Goal: Check status: Check status

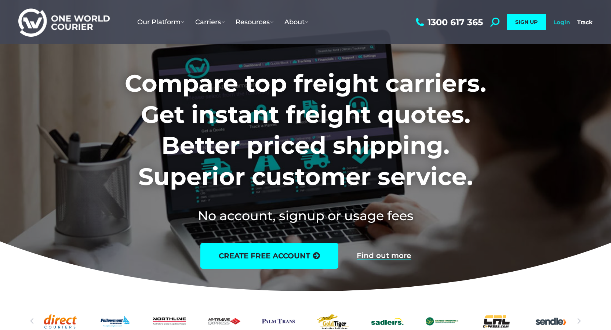
click at [561, 21] on link "Login" at bounding box center [562, 22] width 17 height 7
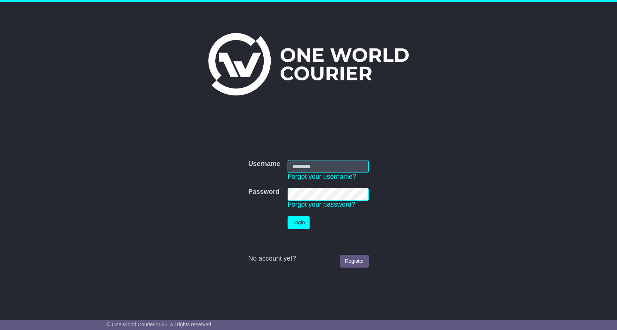
type input "**********"
click at [304, 220] on button "Login" at bounding box center [299, 222] width 22 height 13
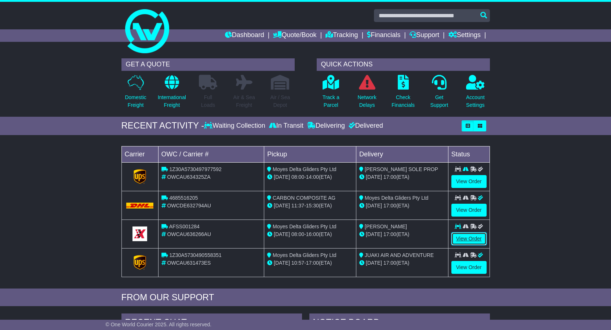
click at [473, 241] on link "View Order" at bounding box center [469, 238] width 35 height 13
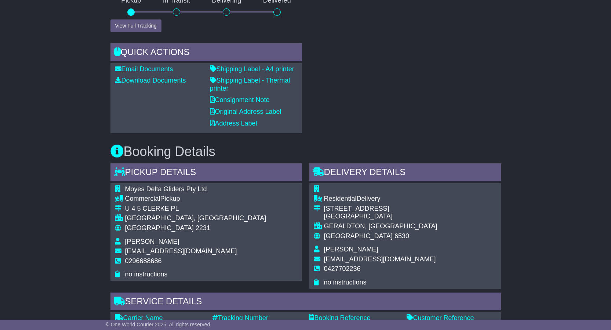
scroll to position [477, 0]
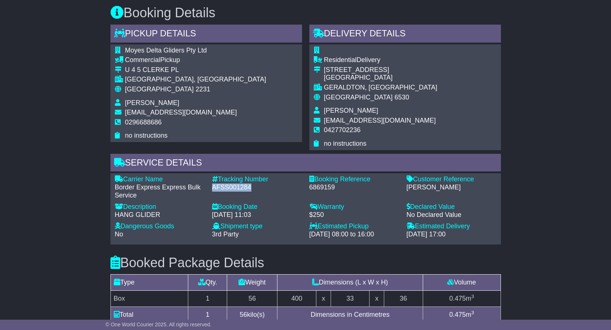
drag, startPoint x: 213, startPoint y: 179, endPoint x: 250, endPoint y: 178, distance: 37.1
click at [250, 184] on div "AFSS001284" at bounding box center [257, 188] width 90 height 8
copy div "AFSS001284"
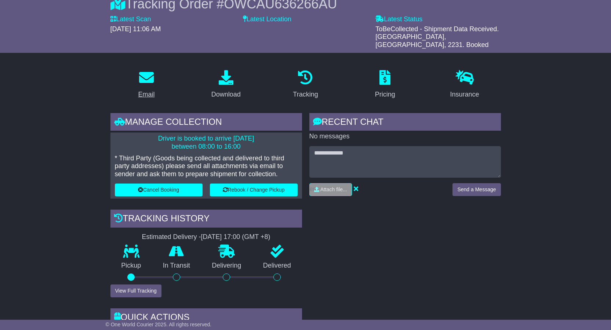
scroll to position [0, 0]
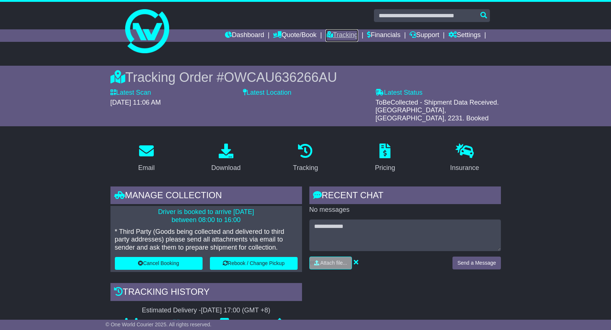
click at [341, 32] on link "Tracking" at bounding box center [342, 35] width 32 height 12
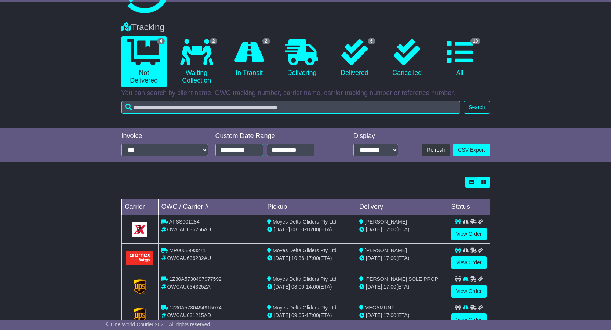
scroll to position [66, 0]
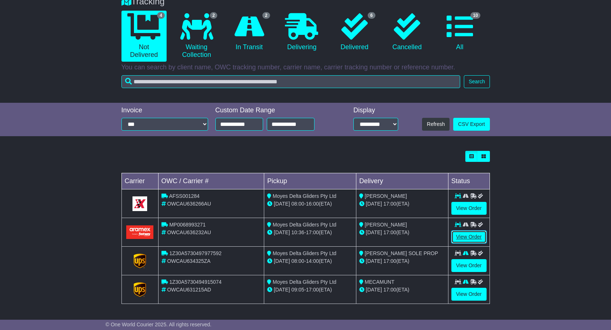
click at [474, 236] on link "View Order" at bounding box center [469, 237] width 35 height 13
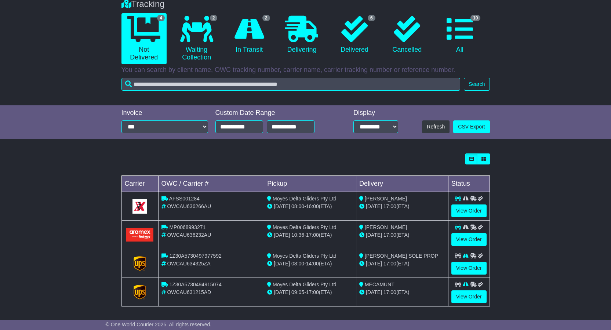
scroll to position [66, 0]
